Goal: Information Seeking & Learning: Learn about a topic

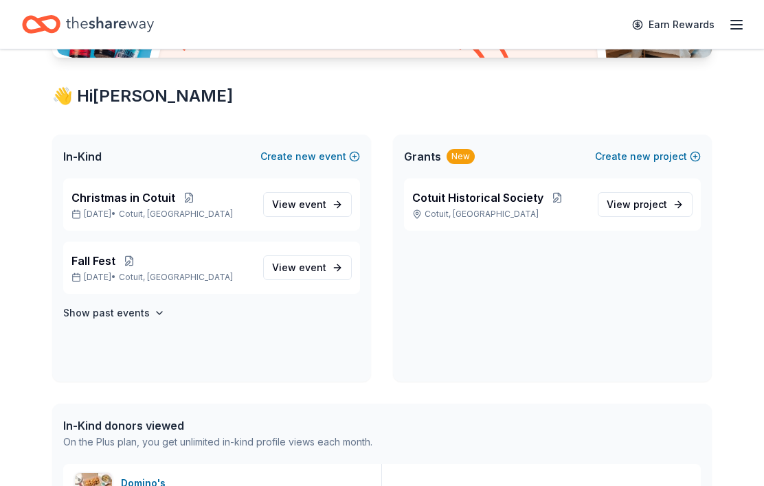
scroll to position [218, 0]
click at [106, 255] on span "Fall Fest" at bounding box center [93, 261] width 44 height 16
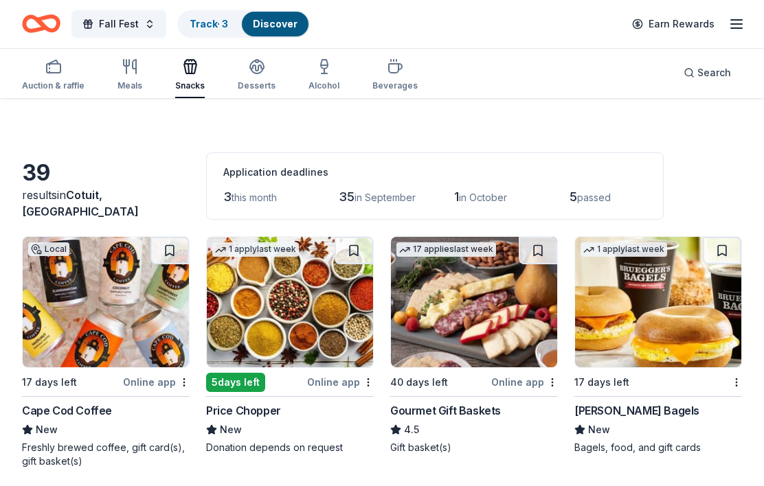
scroll to position [16, 0]
click at [207, 26] on link "Track · 3" at bounding box center [209, 25] width 38 height 12
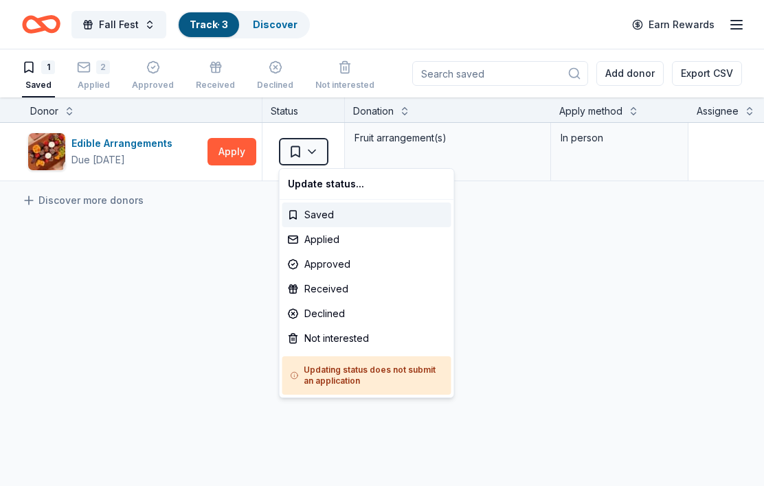
click at [238, 277] on html "Fall Fest Track · 3 Discover Earn Rewards 1 Saved 2 Applied Approved Received D…" at bounding box center [382, 243] width 764 height 486
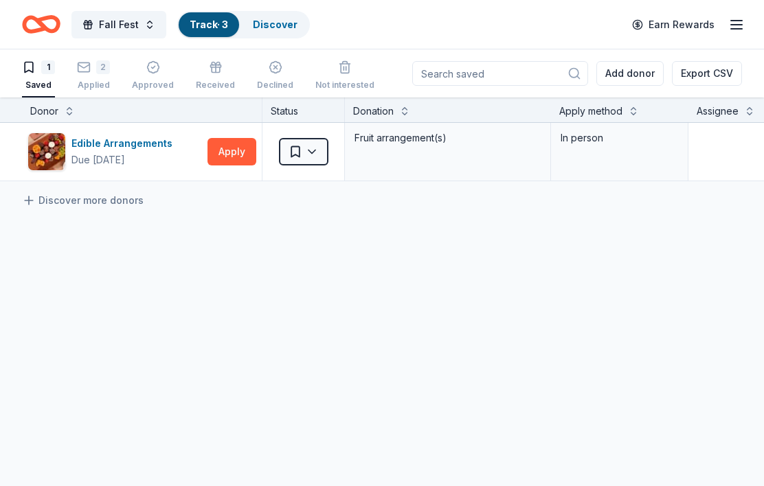
click at [96, 65] on div "2" at bounding box center [103, 67] width 14 height 14
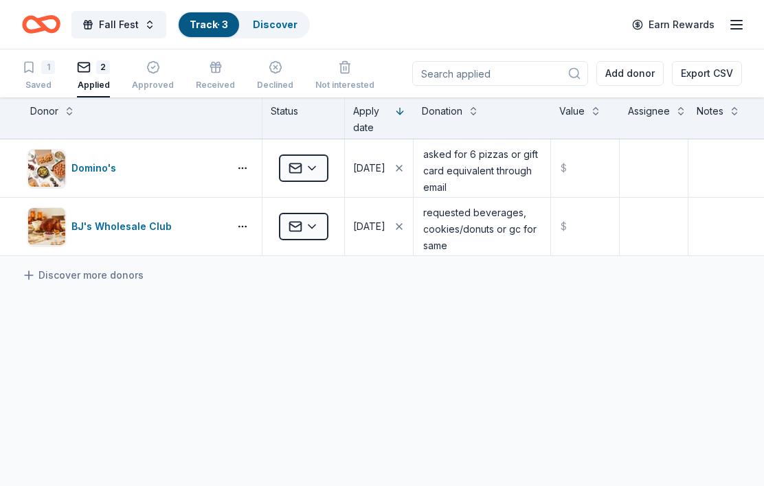
click at [142, 28] on button "Fall Fest" at bounding box center [118, 24] width 95 height 27
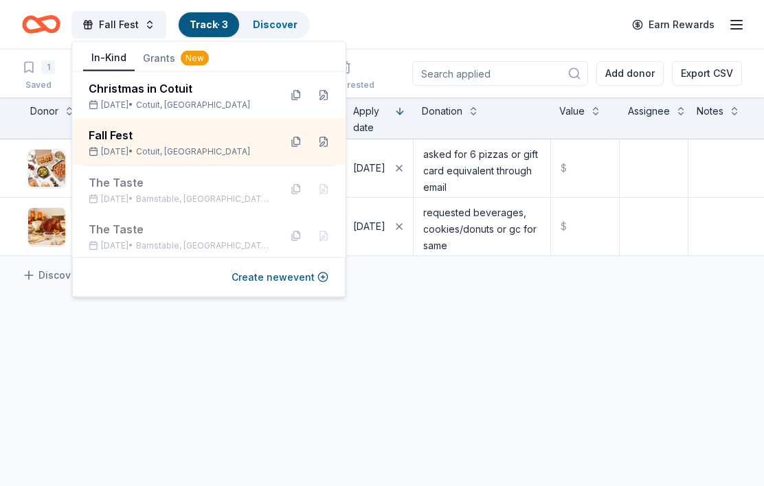
click at [207, 101] on div "Dec 06, 2025 • Cotuit, MA" at bounding box center [179, 105] width 180 height 11
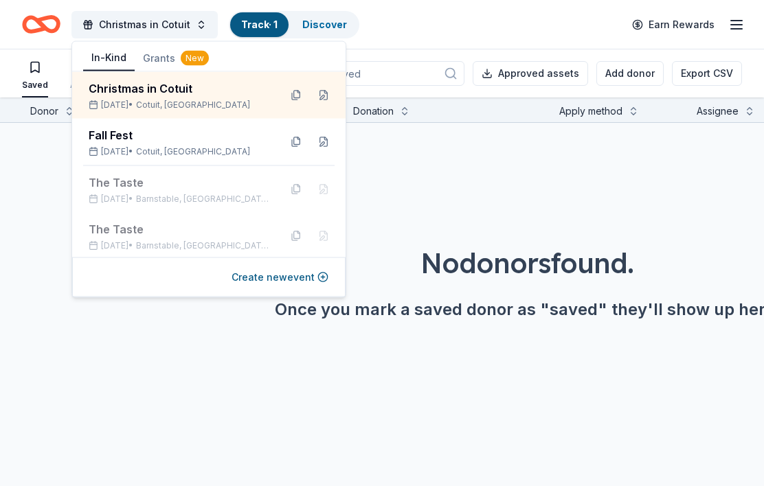
click at [401, 179] on div "No donors found. Once you mark a saved donor as "saved" they'll show up here." at bounding box center [527, 244] width 764 height 242
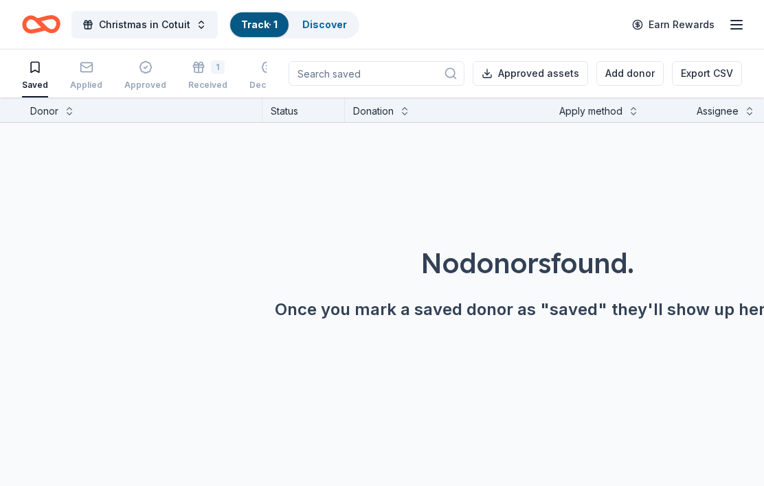
click at [211, 63] on div "1" at bounding box center [218, 67] width 14 height 14
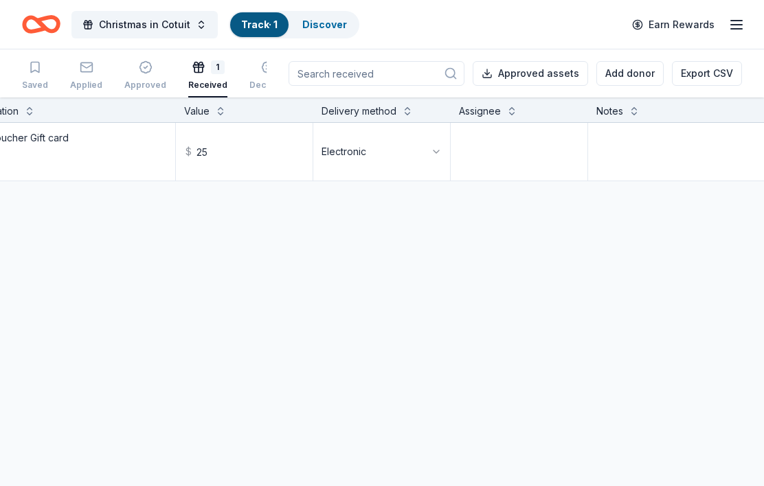
scroll to position [0, 372]
click at [621, 149] on textarea at bounding box center [693, 151] width 203 height 55
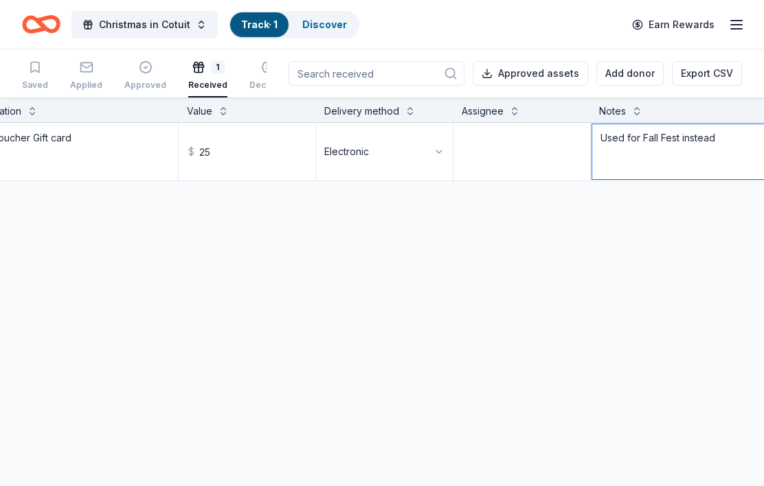
type textarea "Used for Fall Fest instead"
click at [334, 27] on link "Discover" at bounding box center [324, 25] width 45 height 12
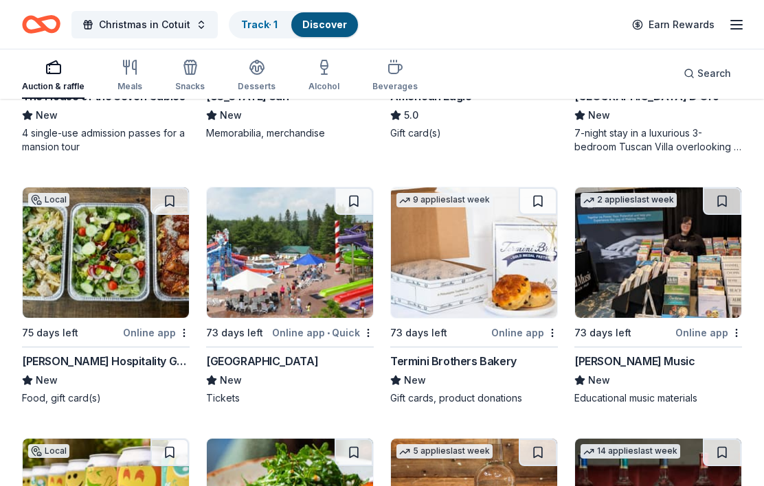
scroll to position [2160, 0]
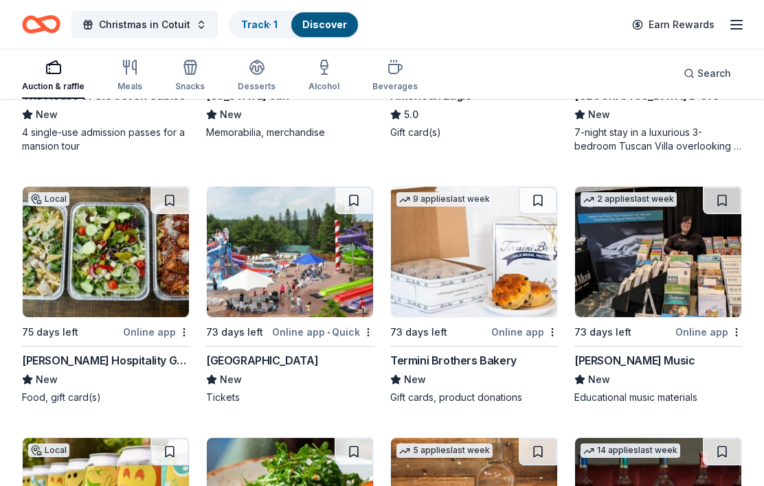
click at [292, 296] on img at bounding box center [290, 252] width 166 height 130
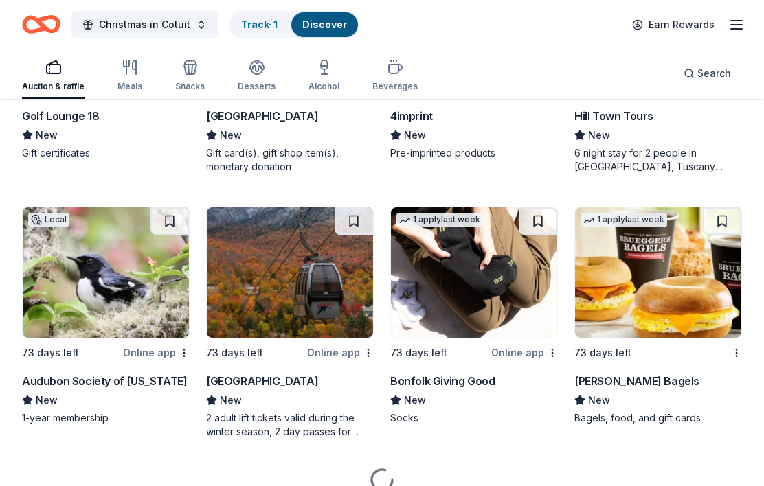
scroll to position [3719, 0]
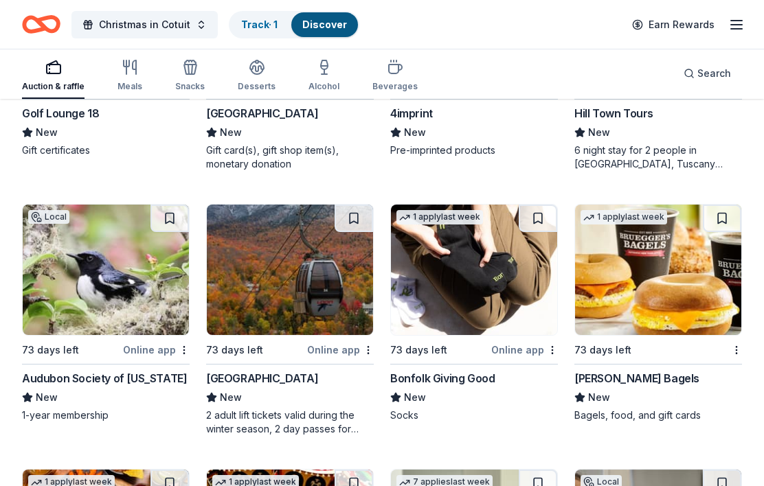
click at [321, 424] on div "2 adult lift tickets valid during the winter season, 2 day passes for summer/fa…" at bounding box center [290, 422] width 168 height 27
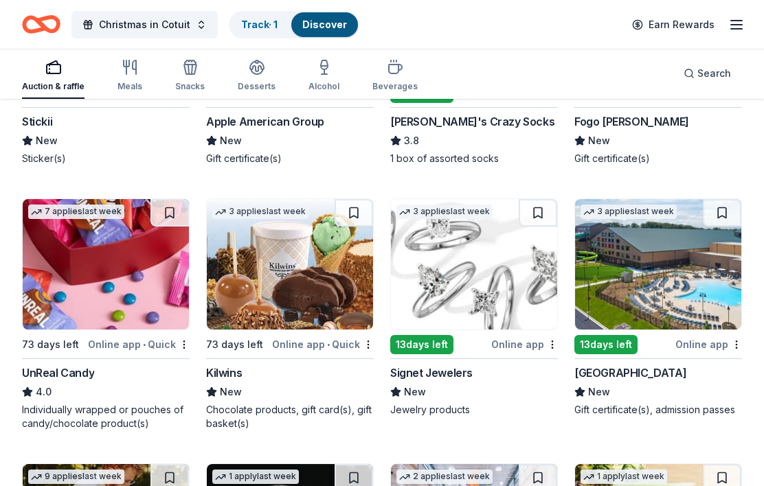
scroll to position [5830, 0]
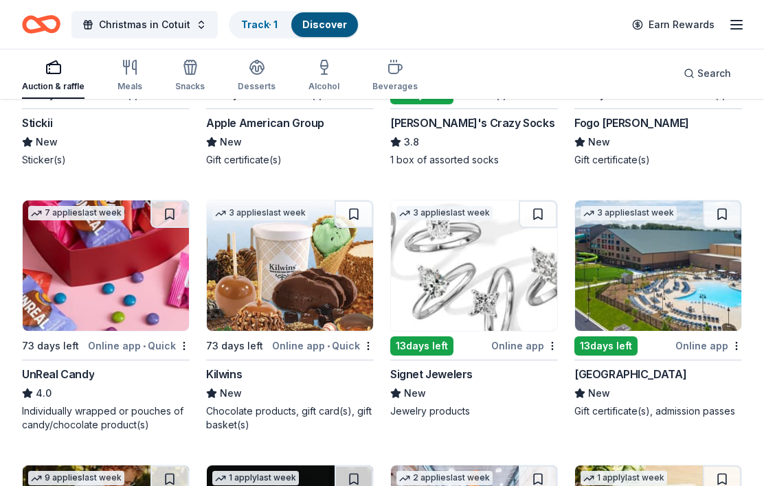
click at [652, 380] on div "Great Wolf Lodge" at bounding box center [630, 375] width 112 height 16
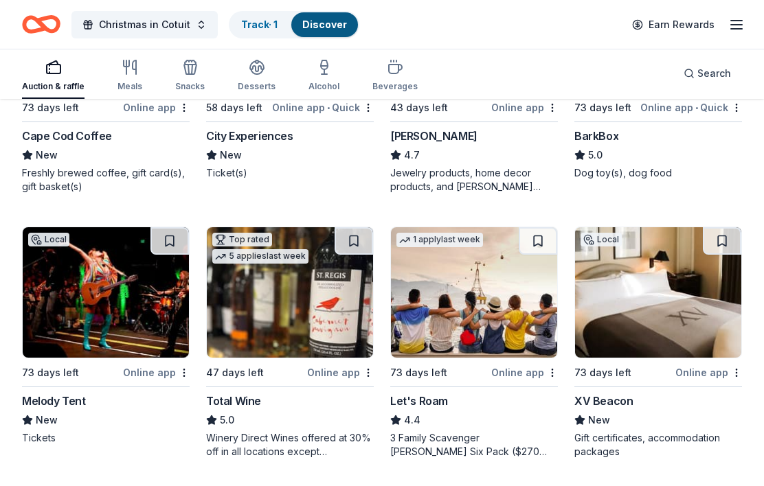
scroll to position [0, 0]
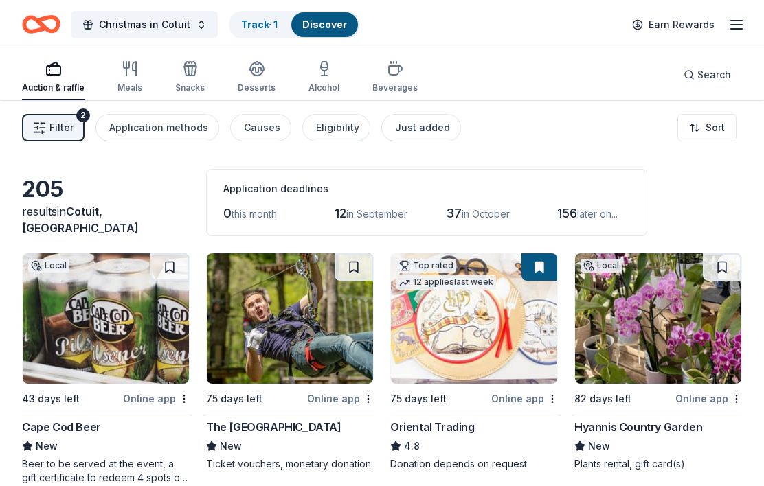
click at [72, 122] on span "Filter" at bounding box center [61, 128] width 24 height 16
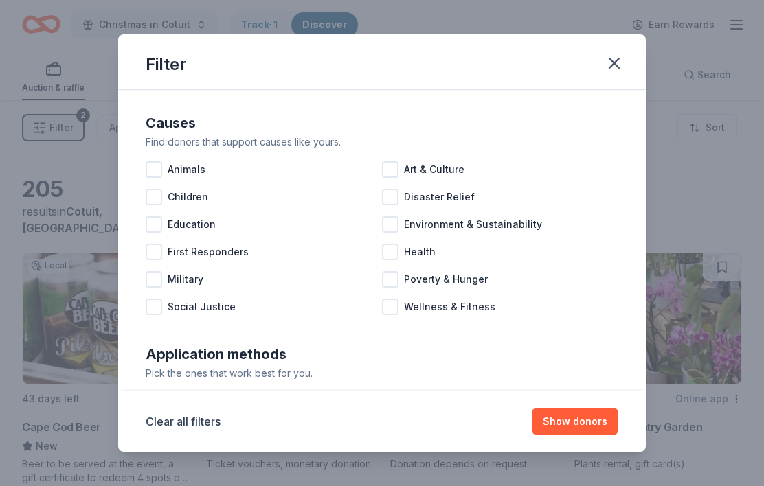
click at [393, 173] on div at bounding box center [390, 169] width 16 height 16
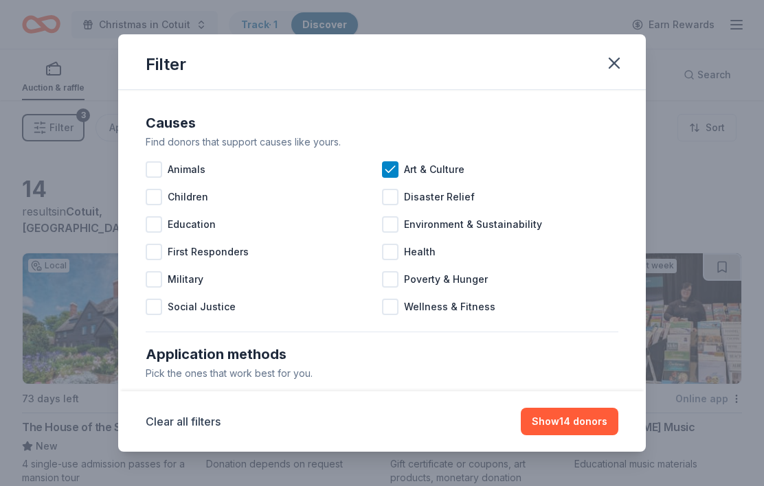
click at [161, 230] on div at bounding box center [154, 224] width 16 height 16
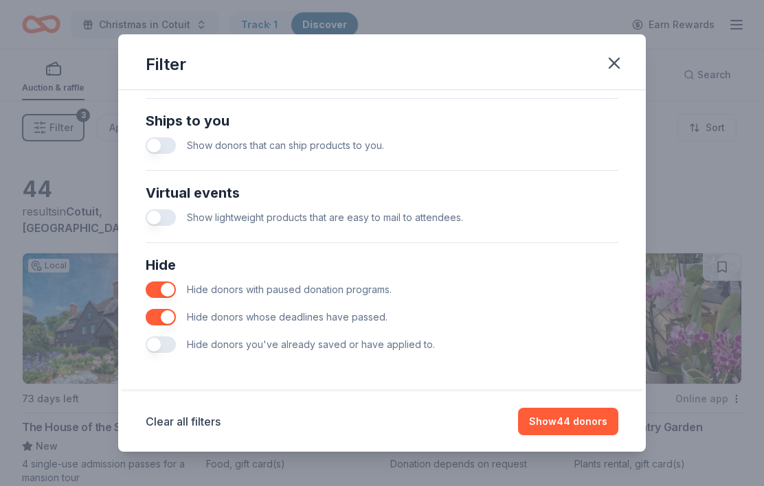
scroll to position [604, 0]
click at [597, 426] on button "Show 44 donors" at bounding box center [568, 421] width 100 height 27
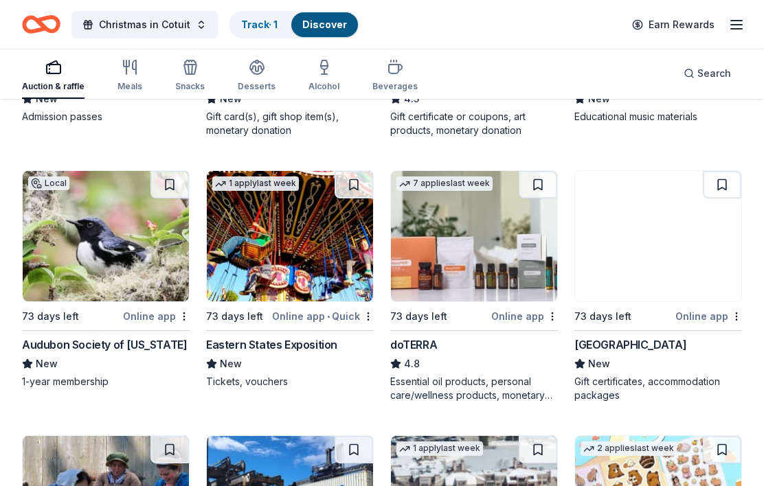
scroll to position [865, 0]
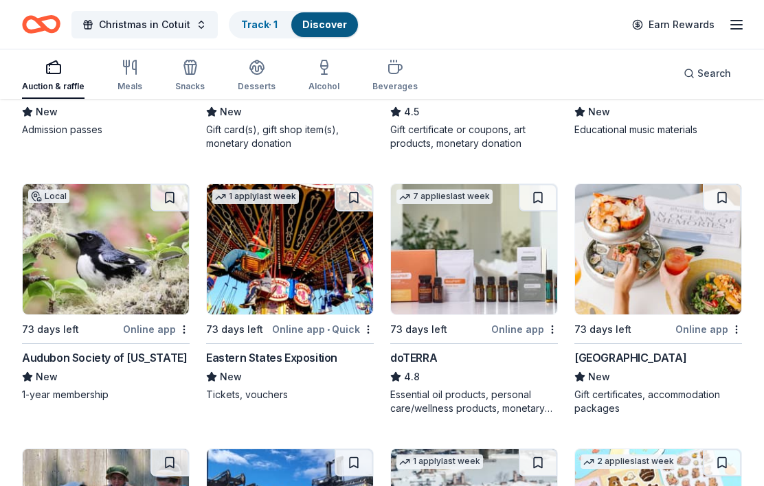
click at [655, 408] on div "Gift certificates, accommodation packages" at bounding box center [658, 401] width 168 height 27
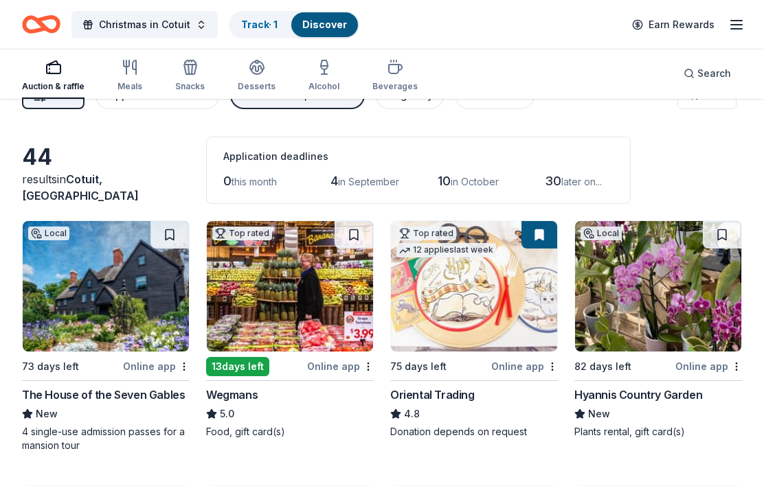
scroll to position [0, 0]
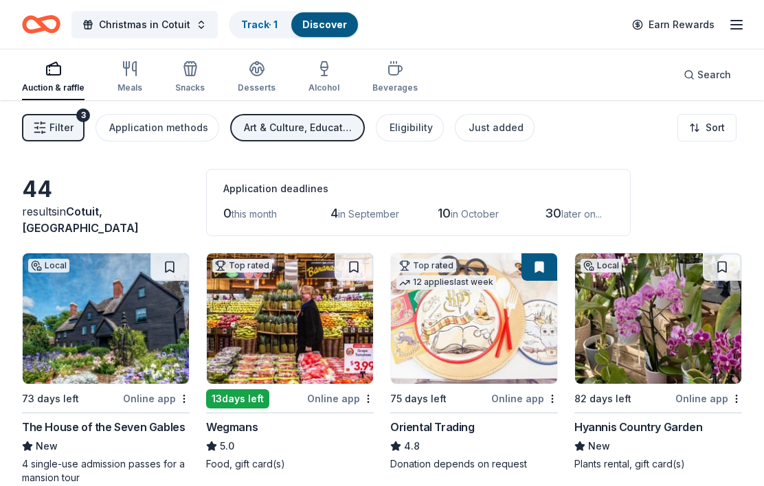
click at [37, 23] on icon "Home" at bounding box center [47, 24] width 21 height 14
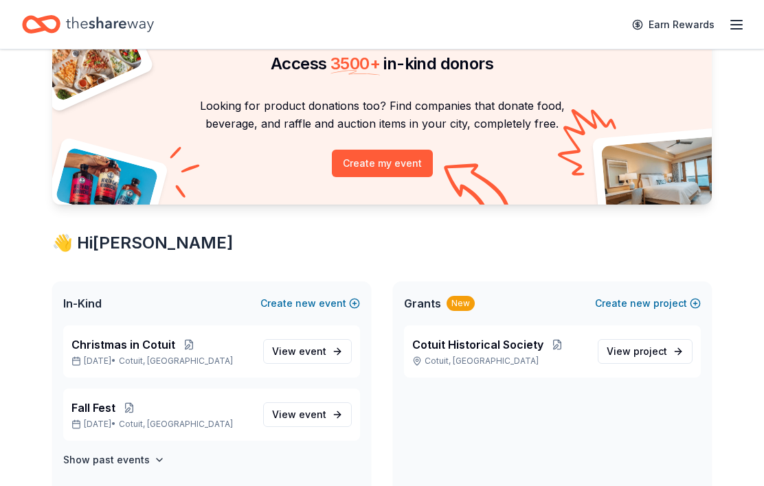
scroll to position [83, 0]
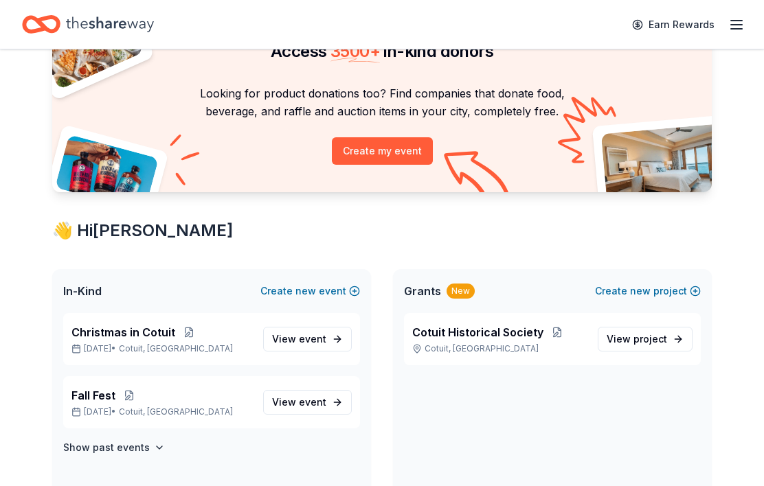
click at [509, 335] on span "Cotuit Historical Society" at bounding box center [477, 332] width 131 height 16
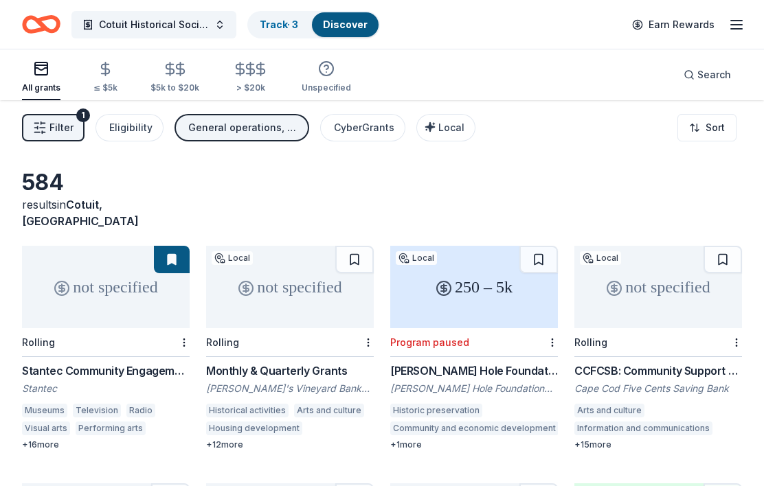
click at [288, 28] on link "Track · 3" at bounding box center [279, 25] width 38 height 12
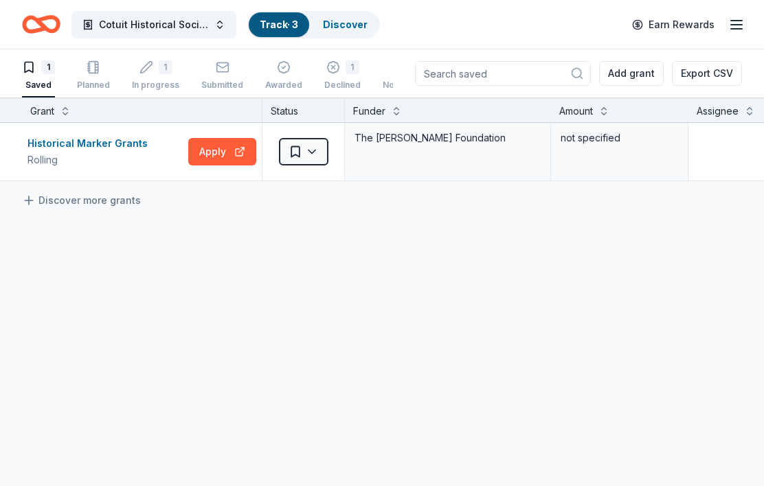
click at [331, 76] on div "1 Declined" at bounding box center [342, 75] width 36 height 30
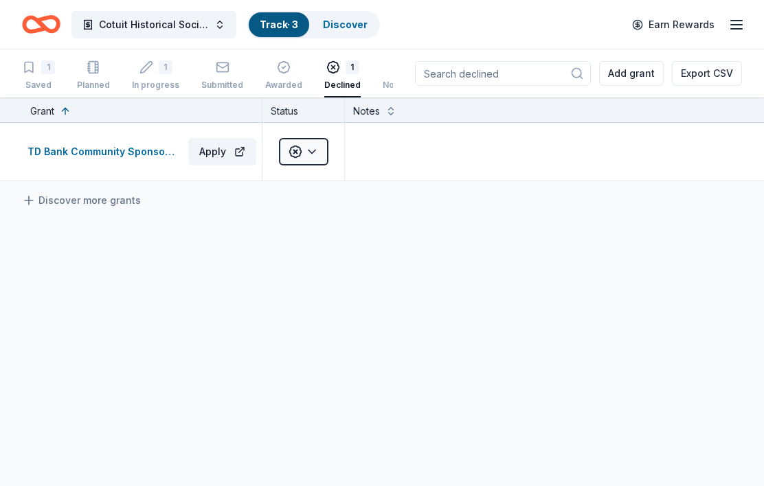
click at [159, 79] on div "1 In progress" at bounding box center [155, 75] width 47 height 30
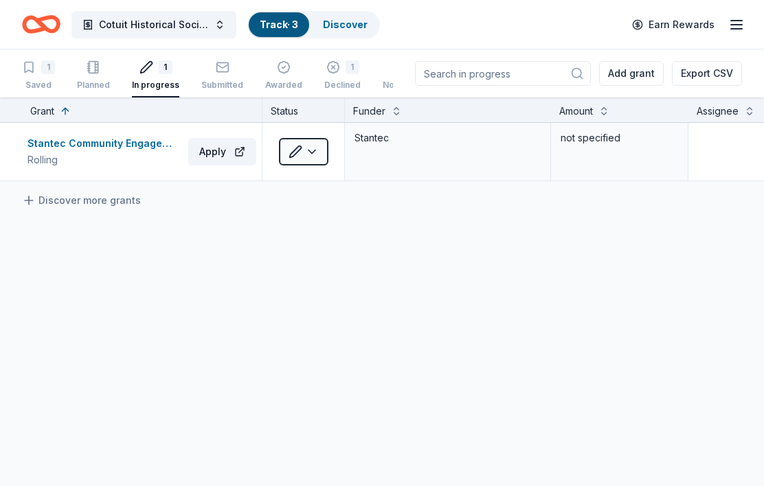
click at [52, 69] on div "1" at bounding box center [48, 67] width 14 height 14
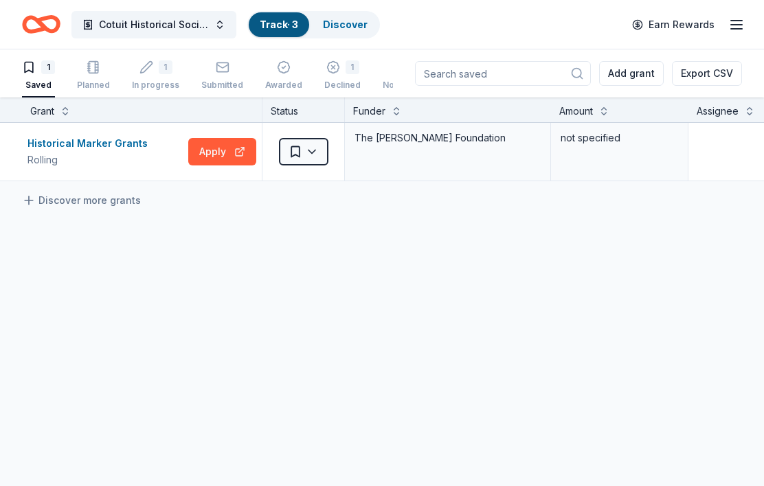
click at [356, 30] on link "Discover" at bounding box center [345, 25] width 45 height 12
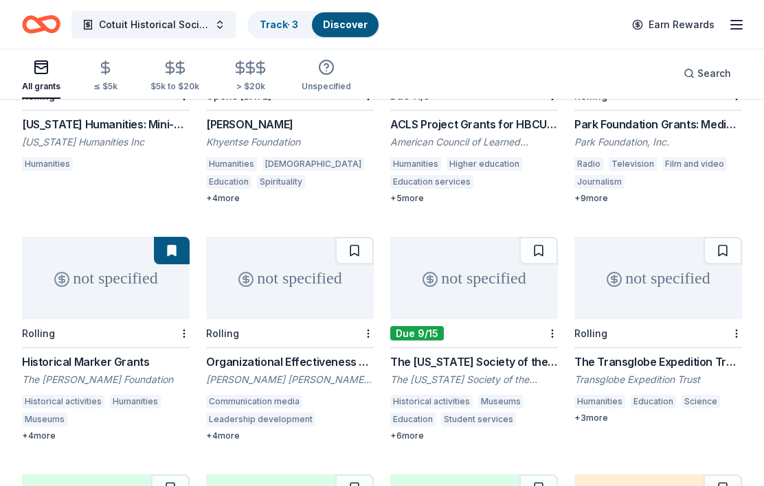
scroll to position [722, 0]
click at [503, 319] on div "Due 9/15" at bounding box center [474, 333] width 168 height 29
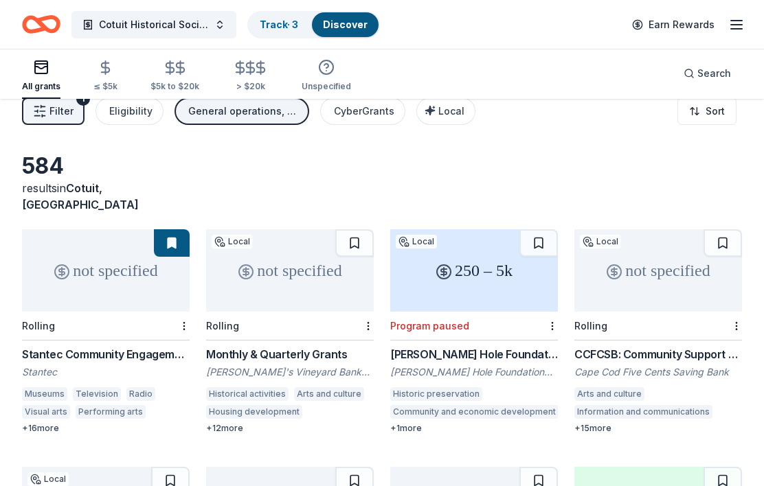
scroll to position [0, 0]
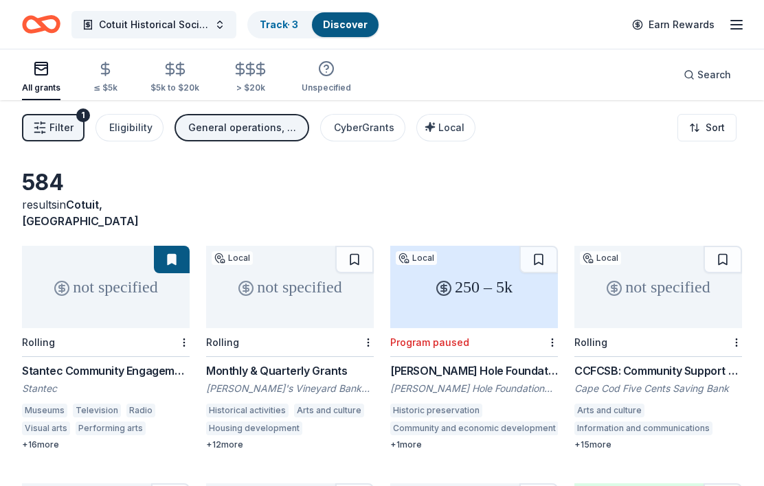
click at [735, 29] on line "button" at bounding box center [736, 29] width 11 height 0
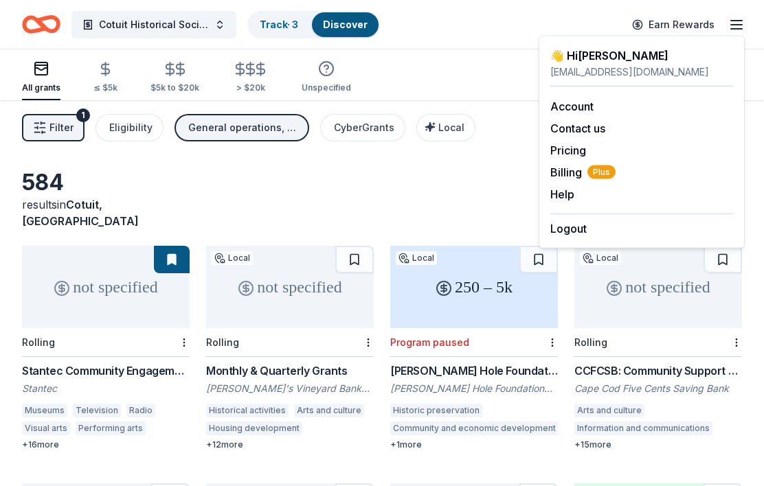
click at [586, 231] on button "Logout" at bounding box center [568, 228] width 36 height 16
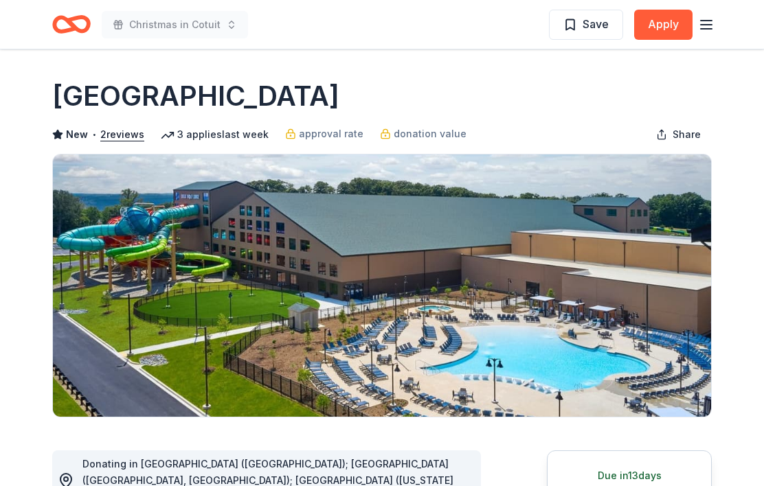
click at [122, 135] on button "2 reviews" at bounding box center [122, 134] width 44 height 16
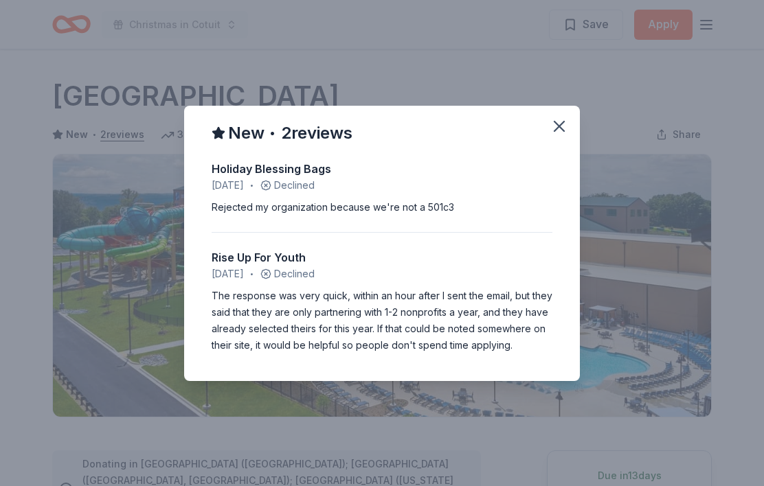
click at [565, 122] on icon "button" at bounding box center [558, 126] width 19 height 19
